Goal: Task Accomplishment & Management: Manage account settings

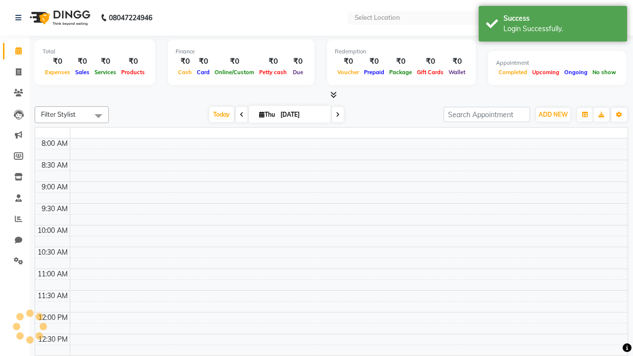
select select "en"
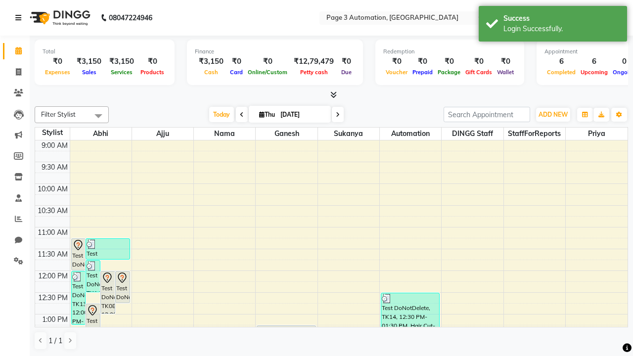
click at [20, 18] on icon at bounding box center [18, 17] width 6 height 7
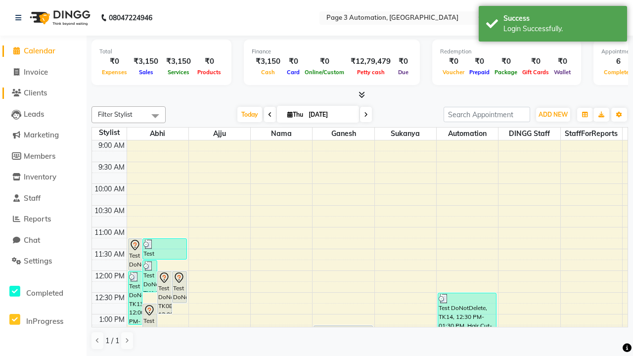
click at [43, 93] on span "Clients" at bounding box center [35, 92] width 23 height 9
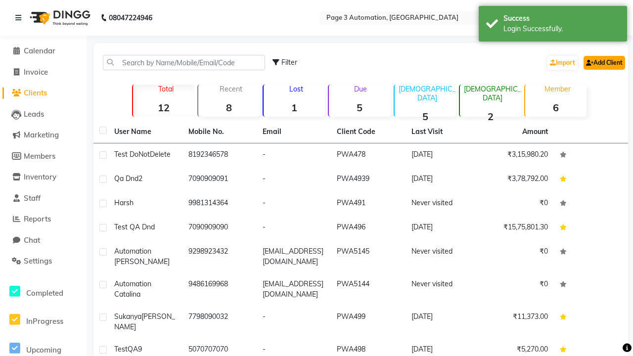
click at [603, 62] on link "Add Client" at bounding box center [605, 63] width 42 height 14
select select "22"
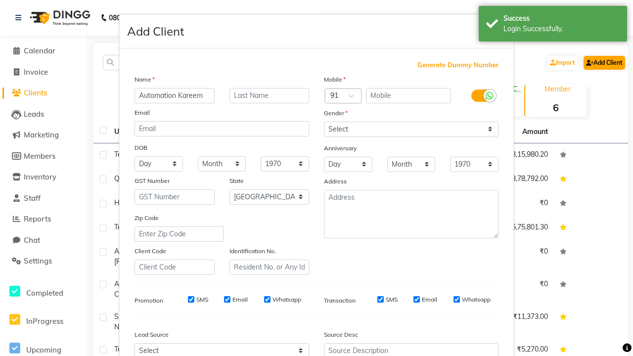
type input "Automation Kareem"
type input "9529733465"
type input "[EMAIL_ADDRESS][DOMAIN_NAME]"
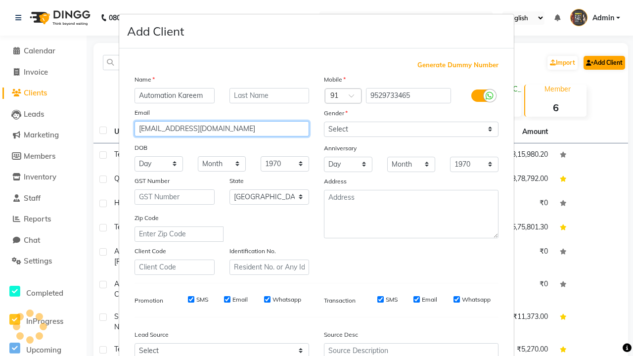
select select "[DEMOGRAPHIC_DATA]"
type input "[EMAIL_ADDRESS][DOMAIN_NAME]"
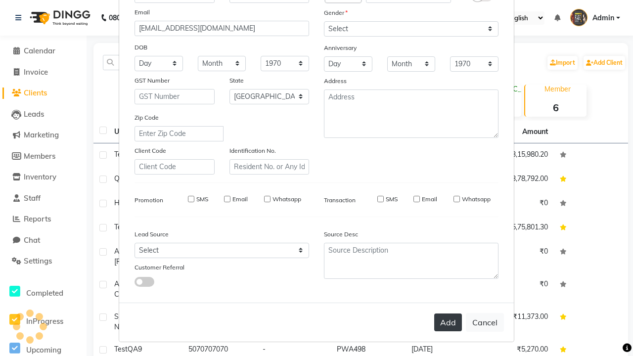
select select
select select "null"
select select
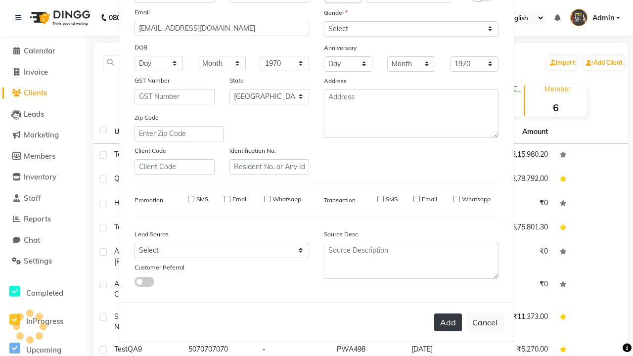
select select
checkbox input "false"
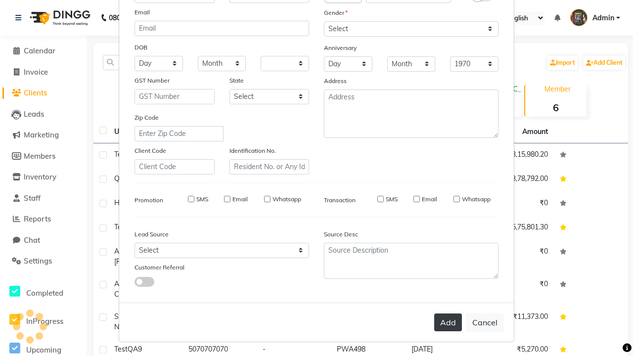
checkbox input "false"
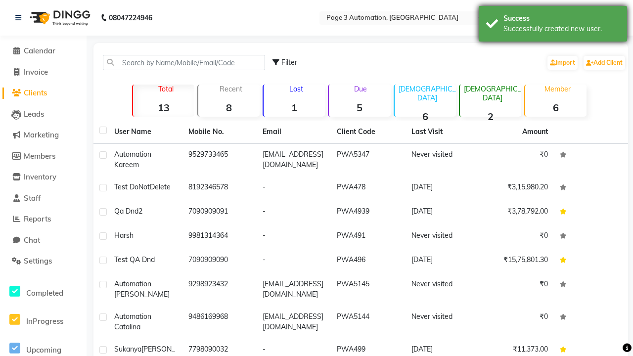
click at [553, 25] on div "Successfully created new user." at bounding box center [561, 29] width 116 height 10
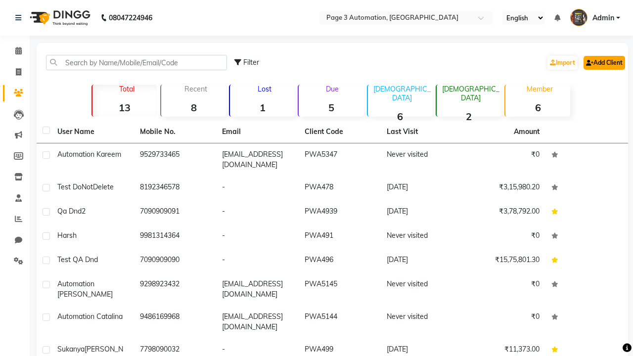
click at [603, 62] on link "Add Client" at bounding box center [605, 63] width 42 height 14
select select "22"
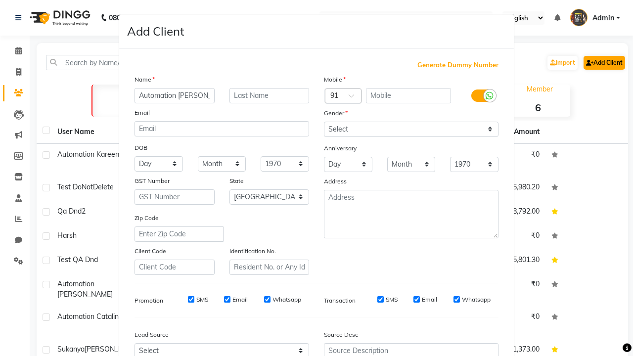
type input "Automation [PERSON_NAME]"
type input "9198634552"
type input "[EMAIL_ADDRESS][DOMAIN_NAME]"
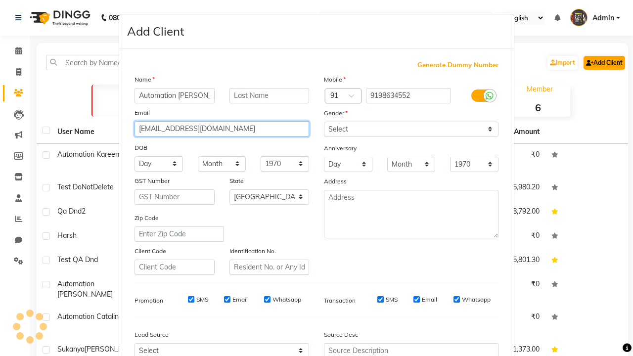
select select "[DEMOGRAPHIC_DATA]"
type input "[EMAIL_ADDRESS][DOMAIN_NAME]"
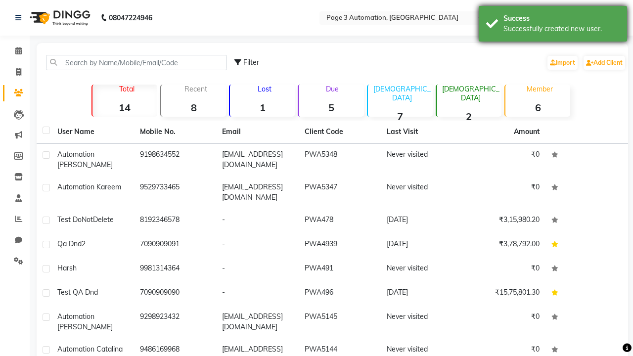
click at [553, 25] on div "Successfully created new user." at bounding box center [561, 29] width 116 height 10
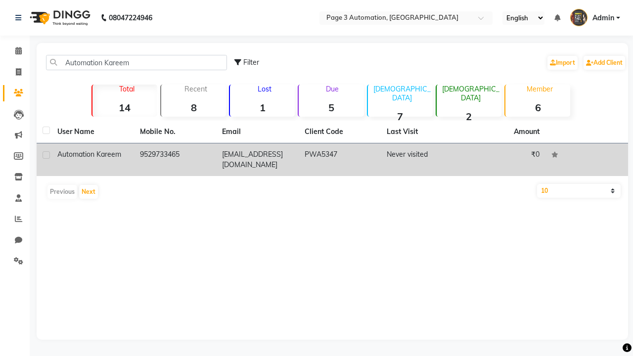
click at [332, 160] on td "PWA5347" at bounding box center [340, 159] width 83 height 33
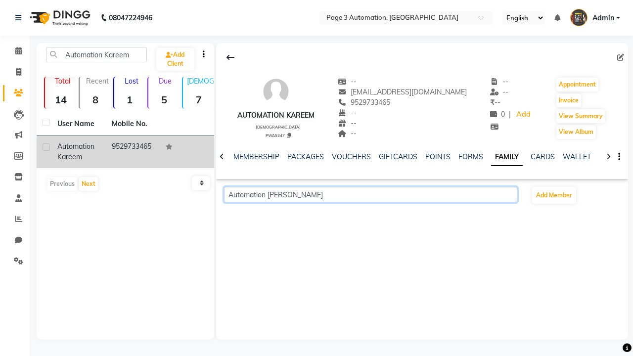
scroll to position [0, 175]
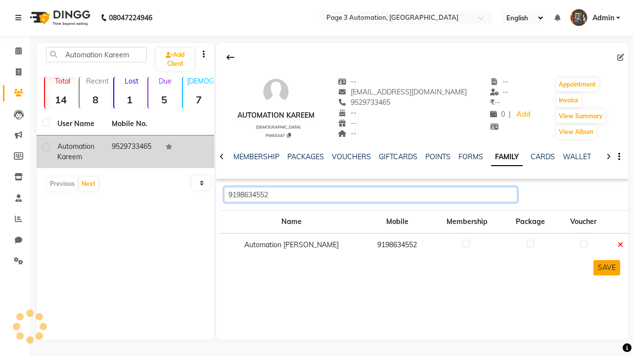
type input "9198634552"
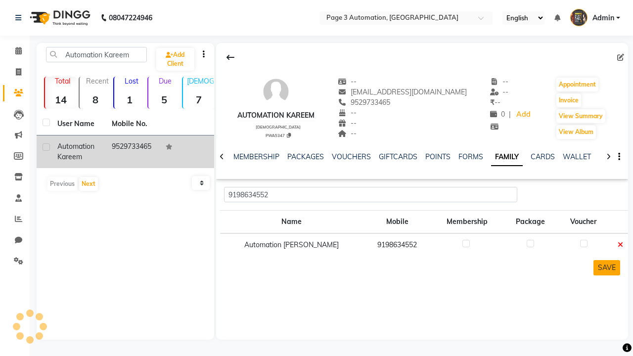
click at [606, 268] on button "SAVE" at bounding box center [606, 267] width 27 height 15
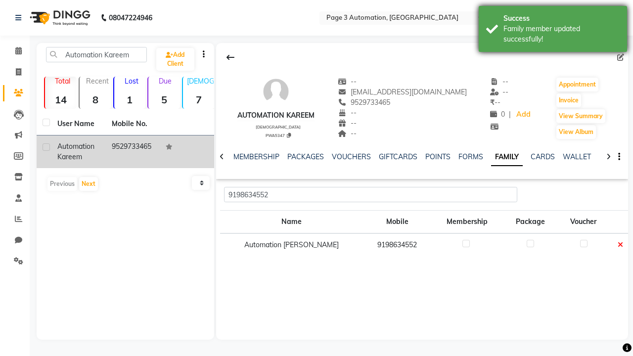
click at [553, 30] on div "Family member updated successfully!" at bounding box center [561, 34] width 116 height 21
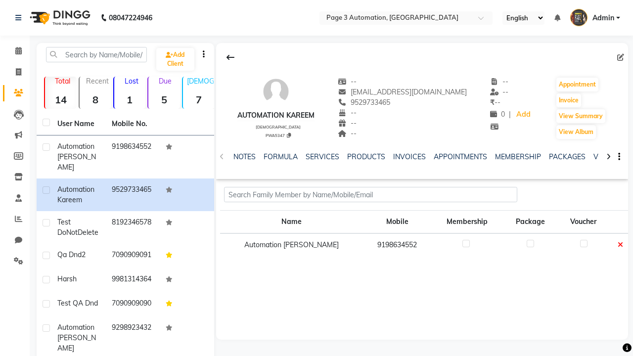
click at [618, 245] on icon at bounding box center [620, 244] width 5 height 7
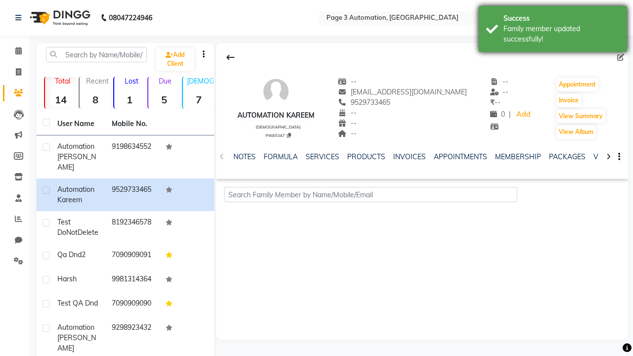
click at [553, 30] on div "Family member updated successfully!" at bounding box center [561, 34] width 116 height 21
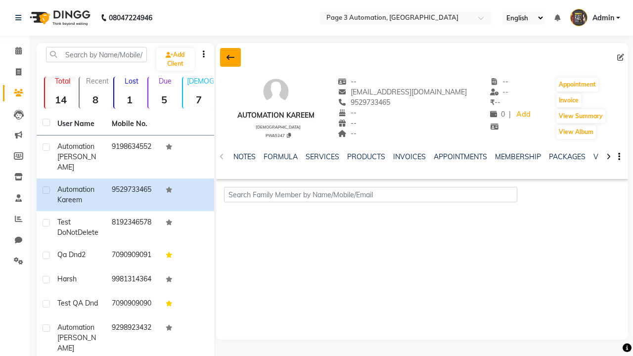
click at [230, 57] on icon at bounding box center [230, 57] width 8 height 8
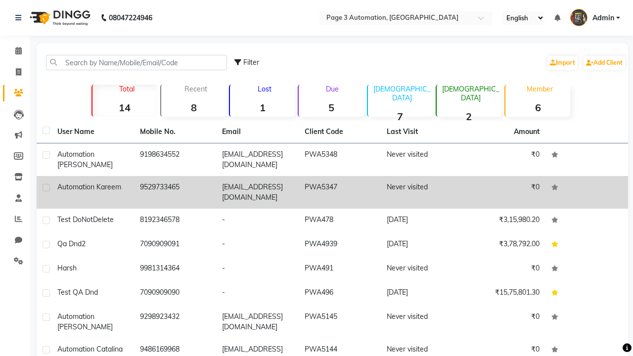
click at [46, 187] on label at bounding box center [46, 187] width 7 height 7
click at [46, 187] on input "checkbox" at bounding box center [46, 188] width 6 height 6
checkbox input "true"
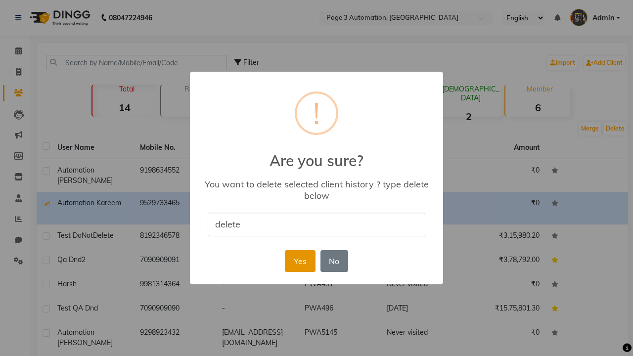
type input "delete"
click at [300, 261] on button "Yes" at bounding box center [300, 261] width 30 height 22
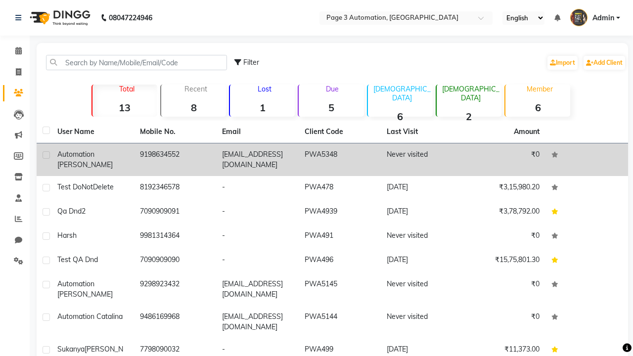
click at [46, 155] on label at bounding box center [46, 154] width 7 height 7
click at [46, 155] on input "checkbox" at bounding box center [46, 155] width 6 height 6
checkbox input "true"
